Goal: Complete application form

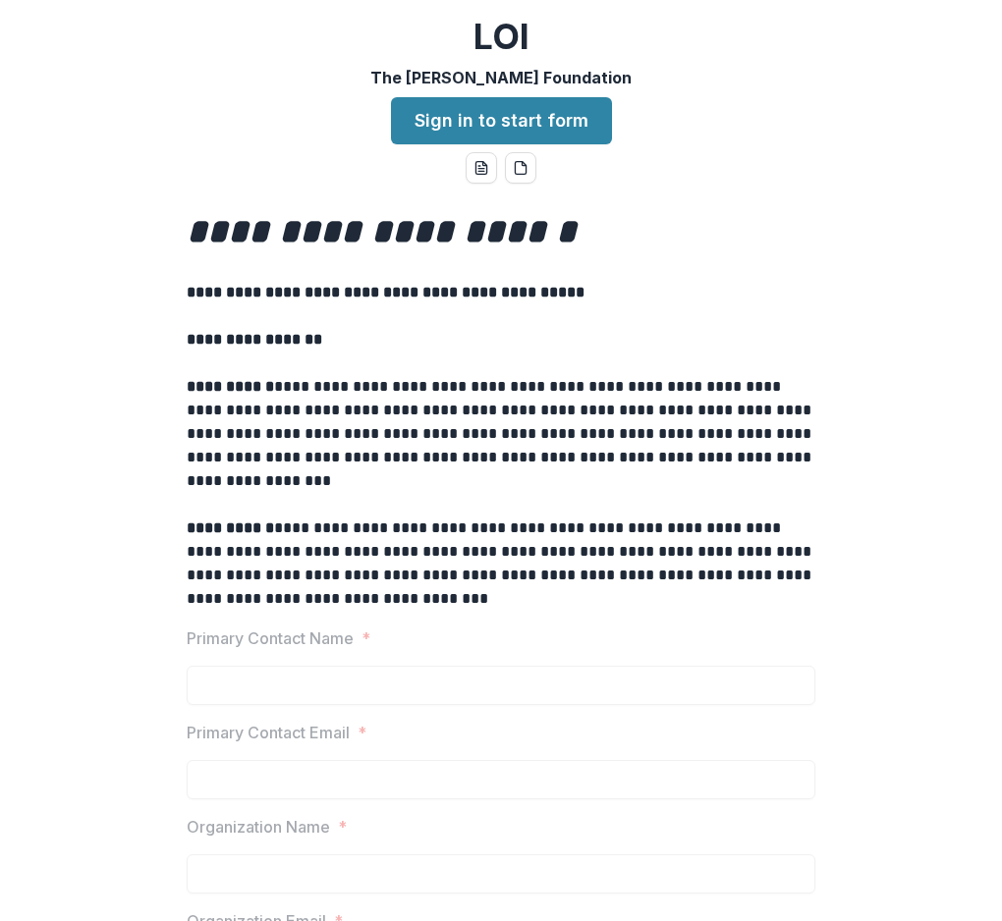
drag, startPoint x: 722, startPoint y: 388, endPoint x: 733, endPoint y: 210, distance: 178.1
click at [564, 128] on link "Sign in to start form" at bounding box center [501, 120] width 221 height 47
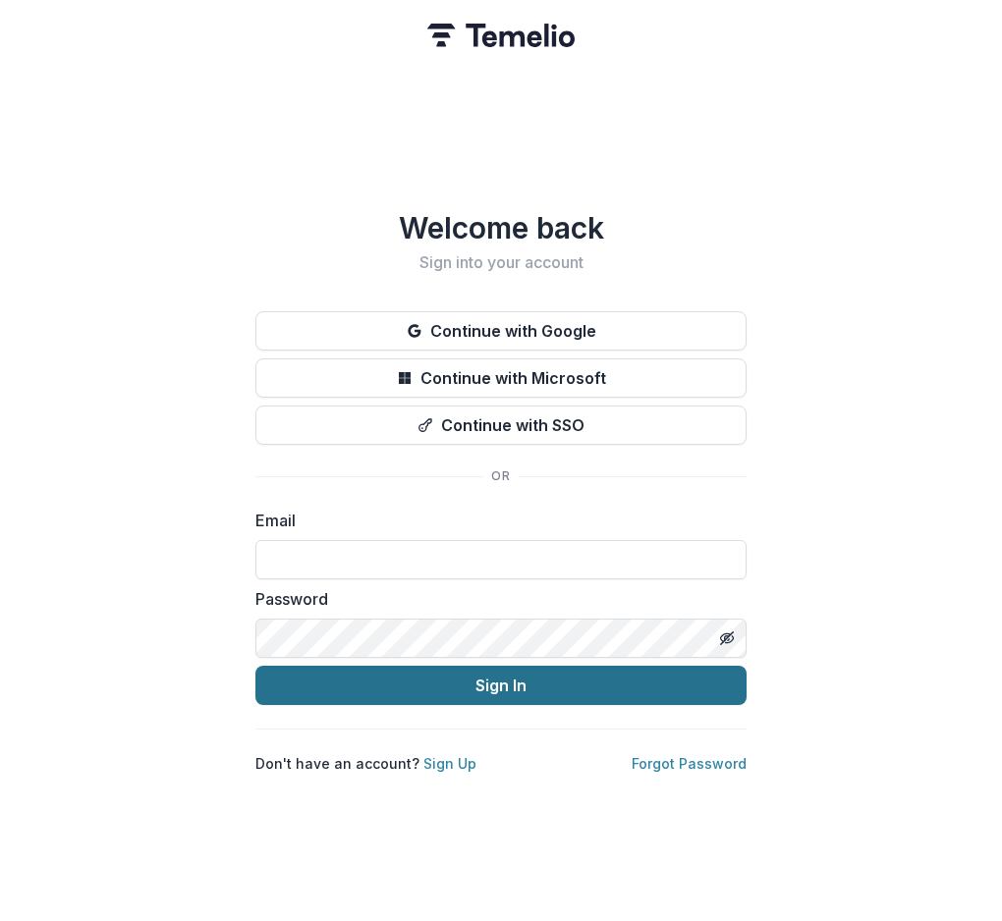
type input "**********"
click at [599, 670] on button "Sign In" at bounding box center [500, 685] width 491 height 39
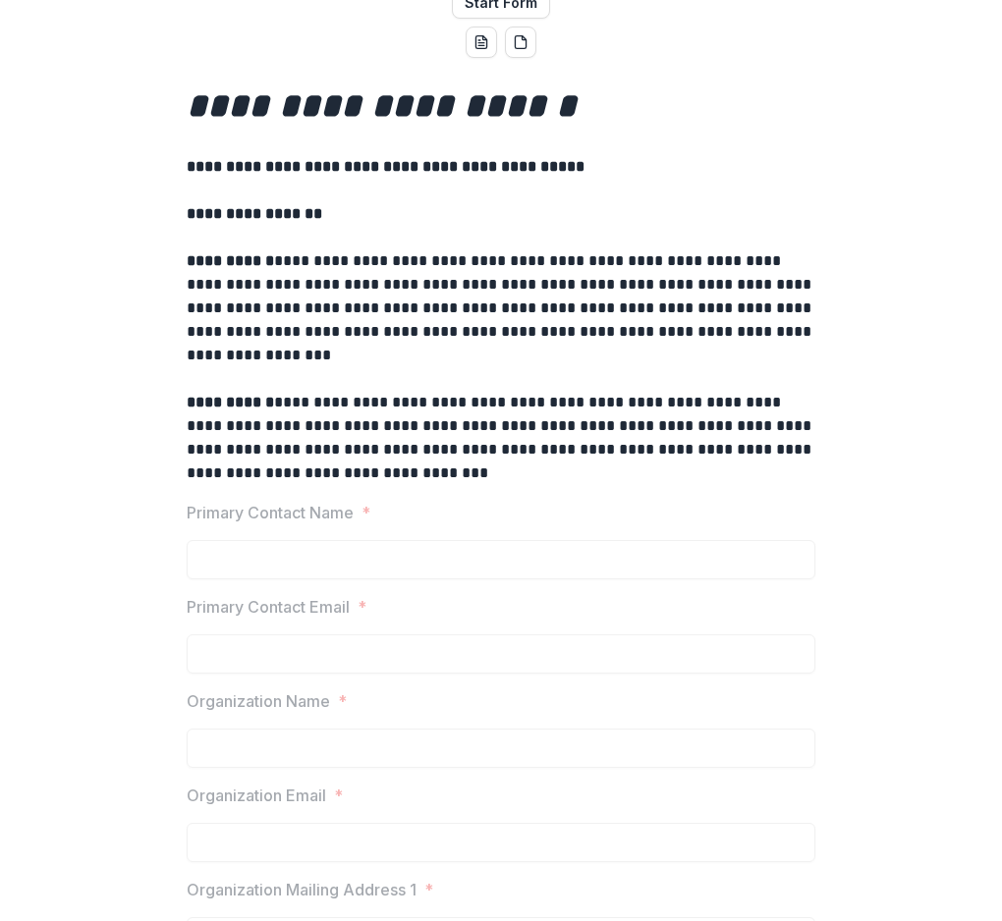
drag, startPoint x: 714, startPoint y: 320, endPoint x: 694, endPoint y: 433, distance: 114.6
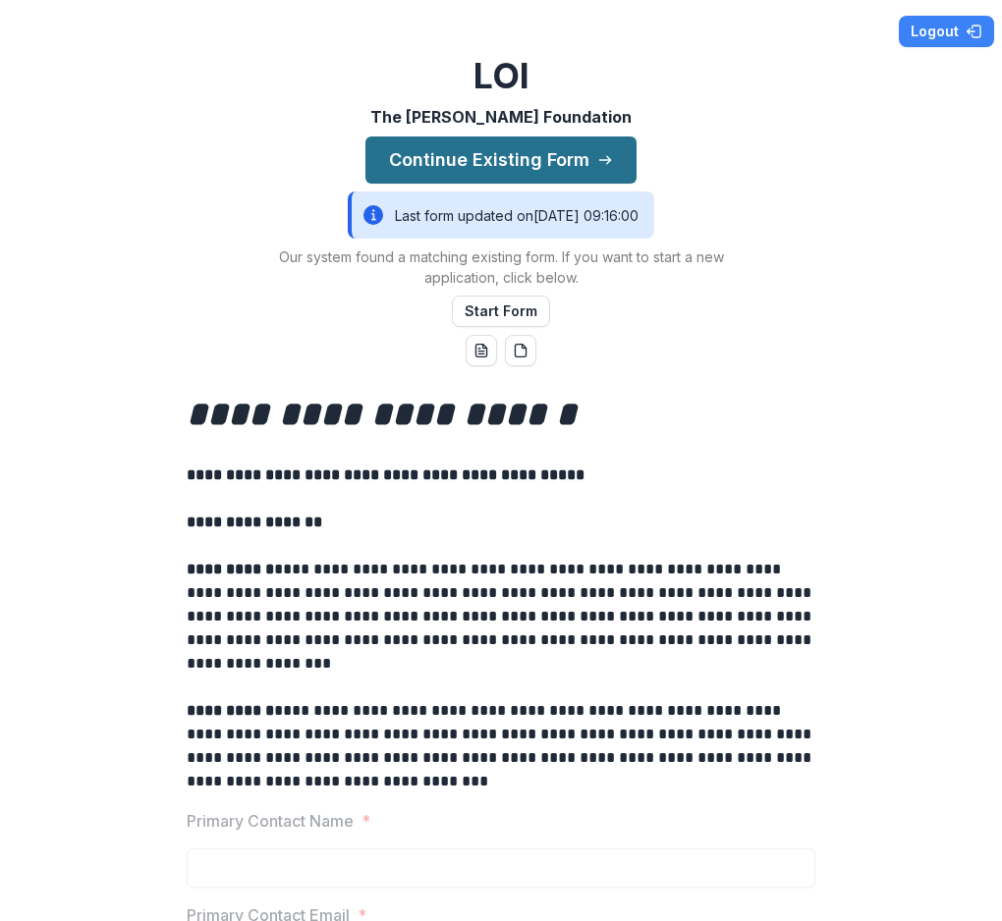
click at [516, 154] on button "Continue Existing Form" at bounding box center [500, 159] width 271 height 47
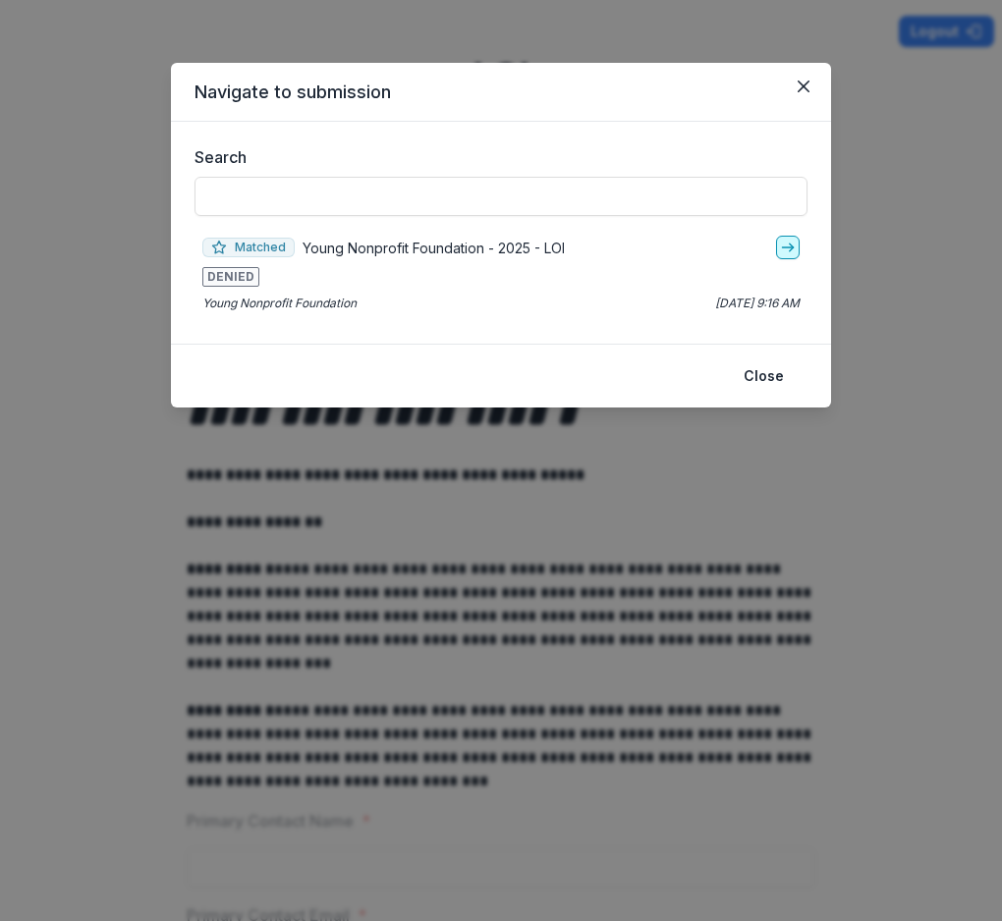
click at [787, 253] on icon "go-to" at bounding box center [788, 248] width 16 height 16
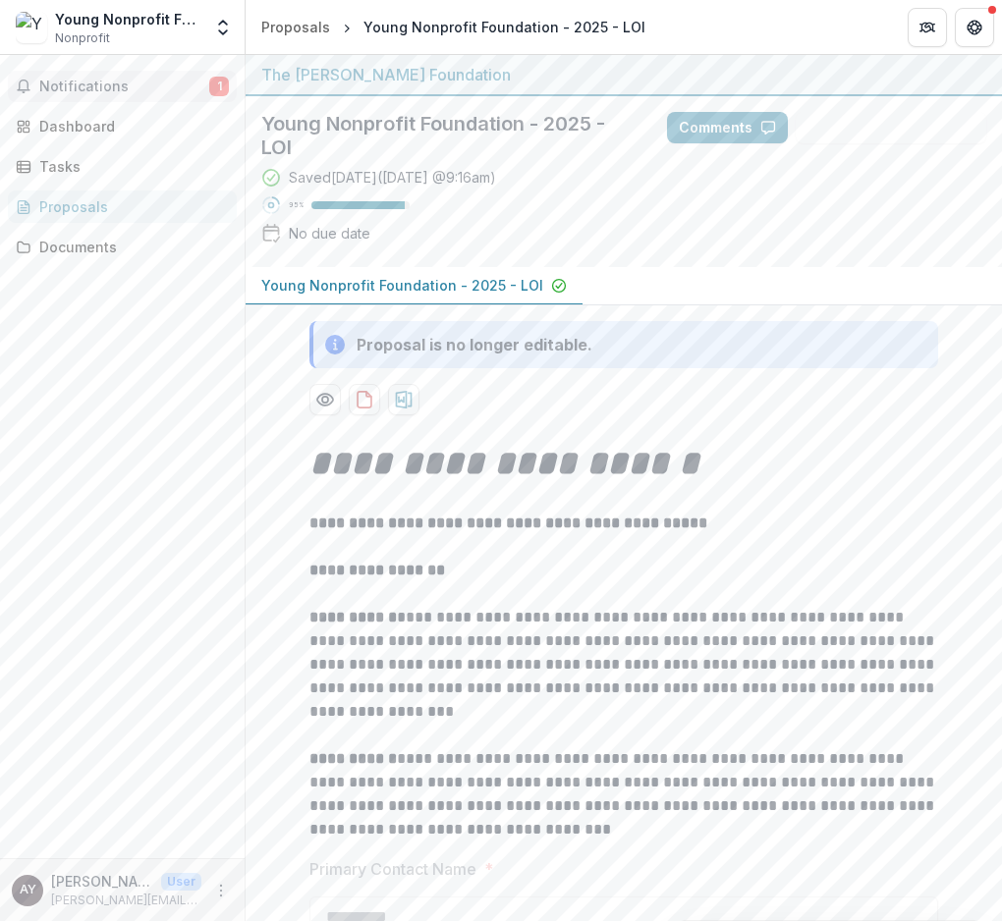
click at [85, 75] on button "Notifications 1" at bounding box center [122, 86] width 229 height 31
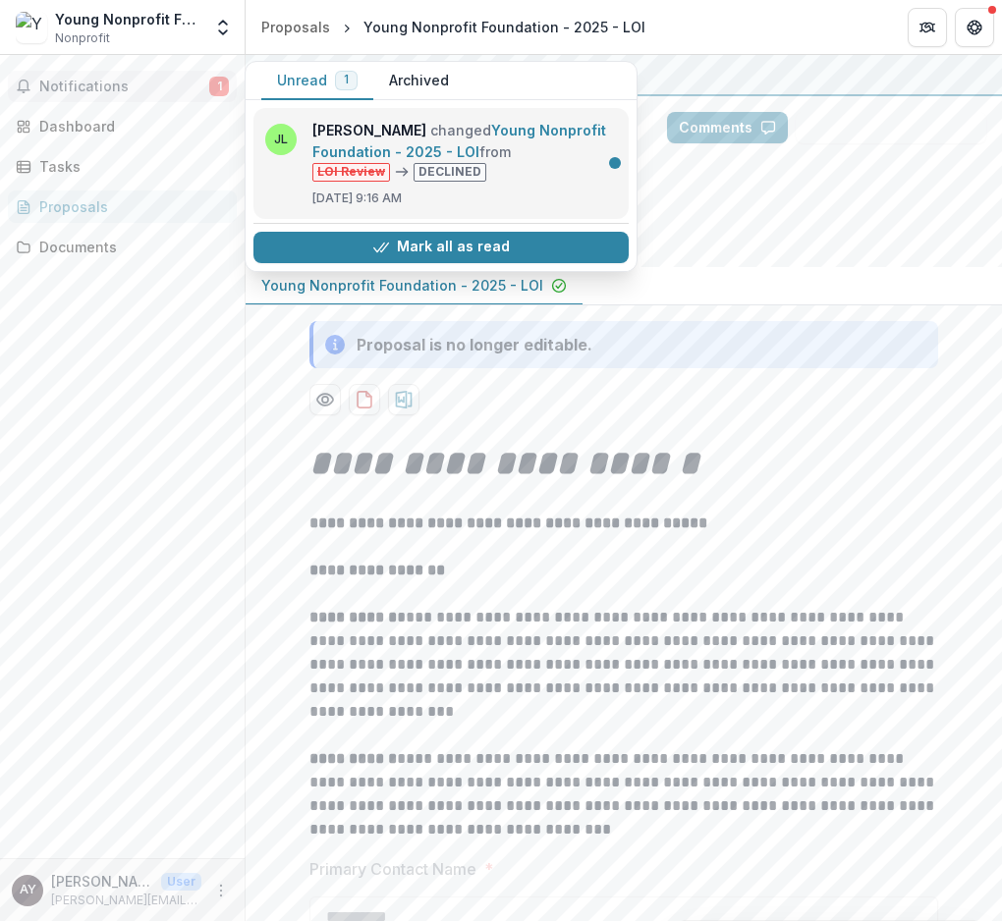
click at [553, 160] on link "Young Nonprofit Foundation - 2025 - LOI" at bounding box center [459, 141] width 294 height 38
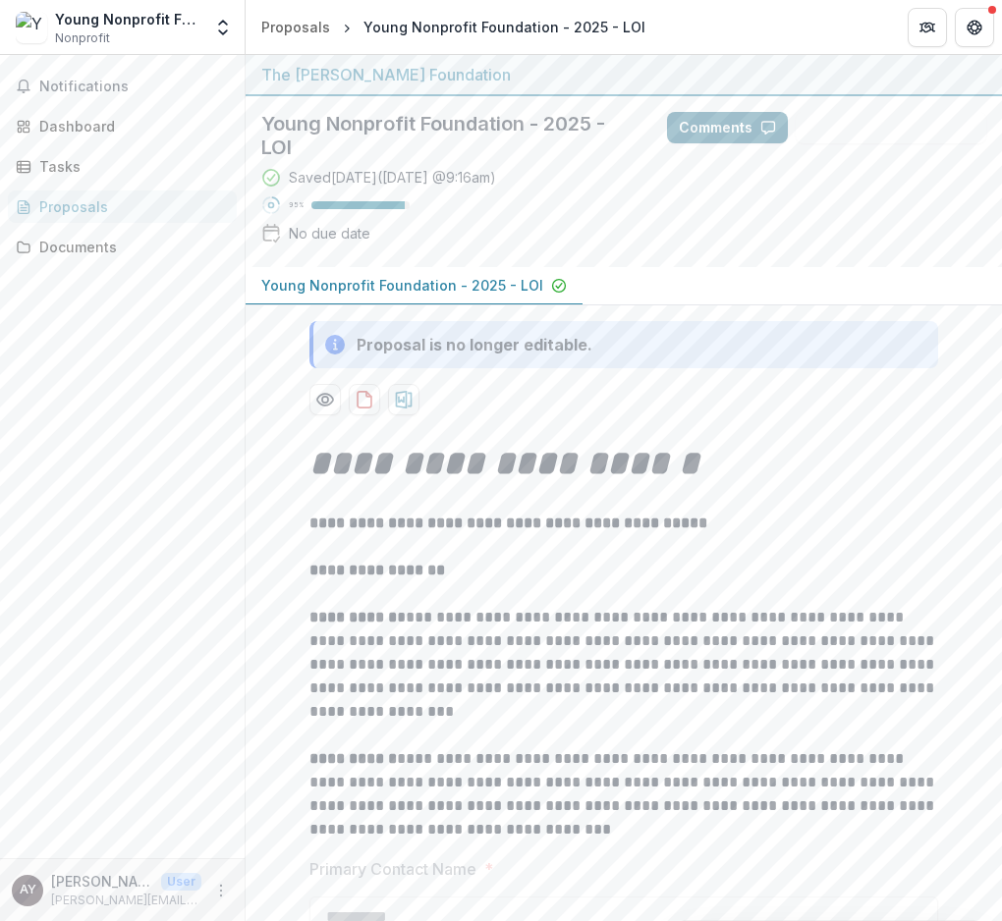
click at [714, 127] on button "Comments" at bounding box center [727, 127] width 121 height 31
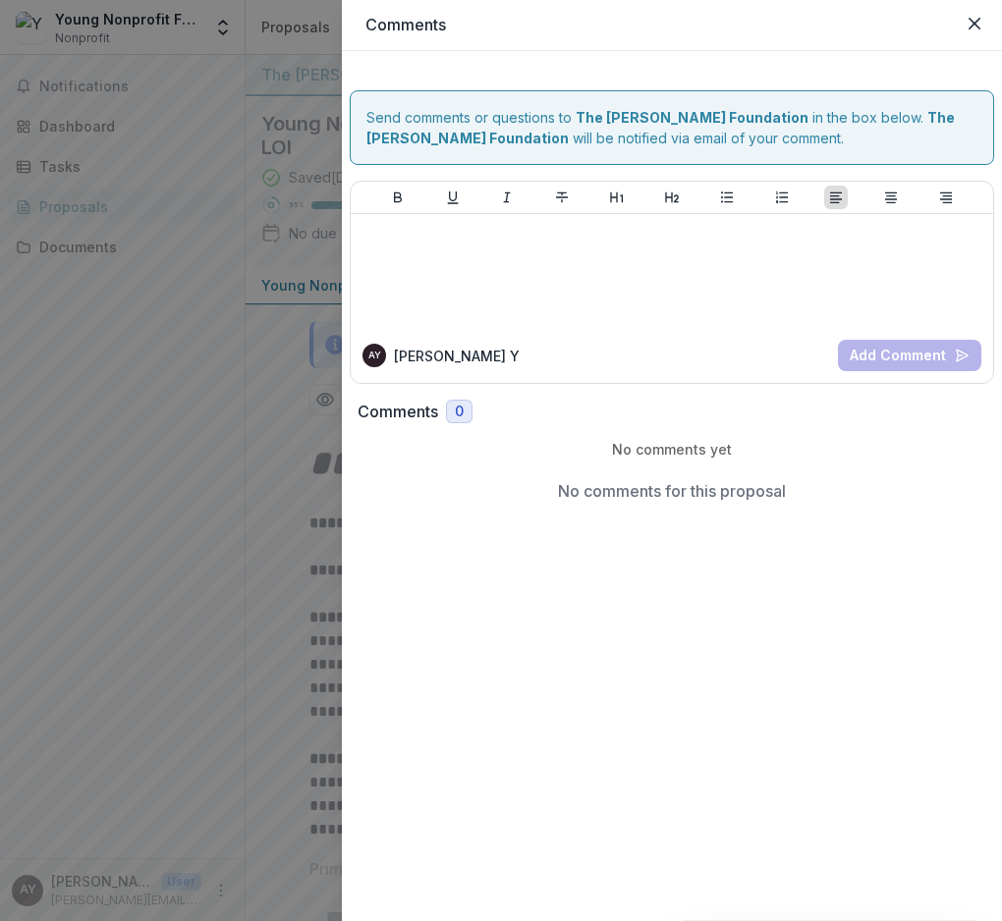
drag, startPoint x: 492, startPoint y: 502, endPoint x: 509, endPoint y: 430, distance: 73.6
click at [967, 31] on button "Close" at bounding box center [973, 23] width 31 height 31
